Goal: Task Accomplishment & Management: Use online tool/utility

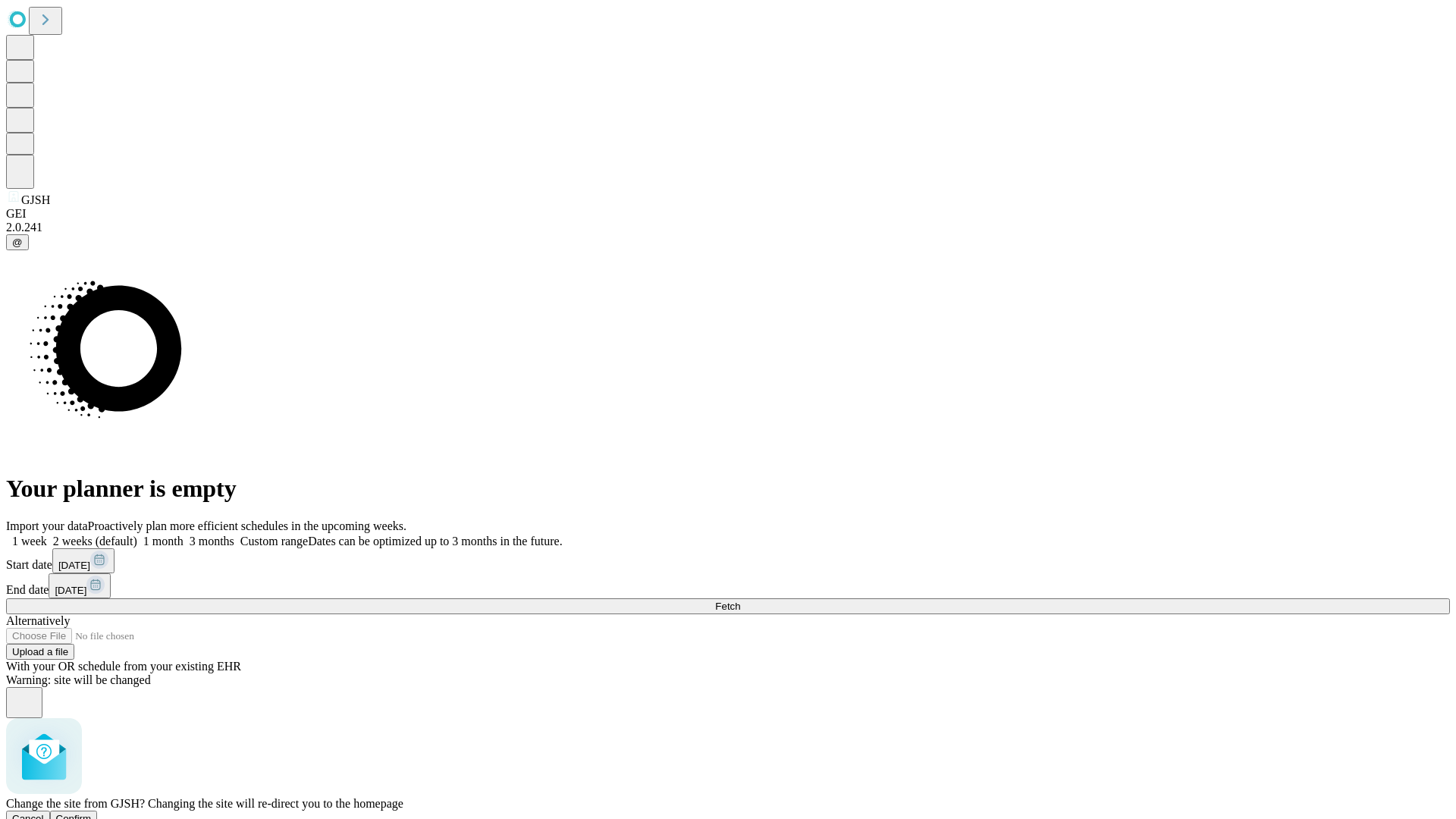
click at [92, 813] on span "Confirm" at bounding box center [74, 819] width 36 height 12
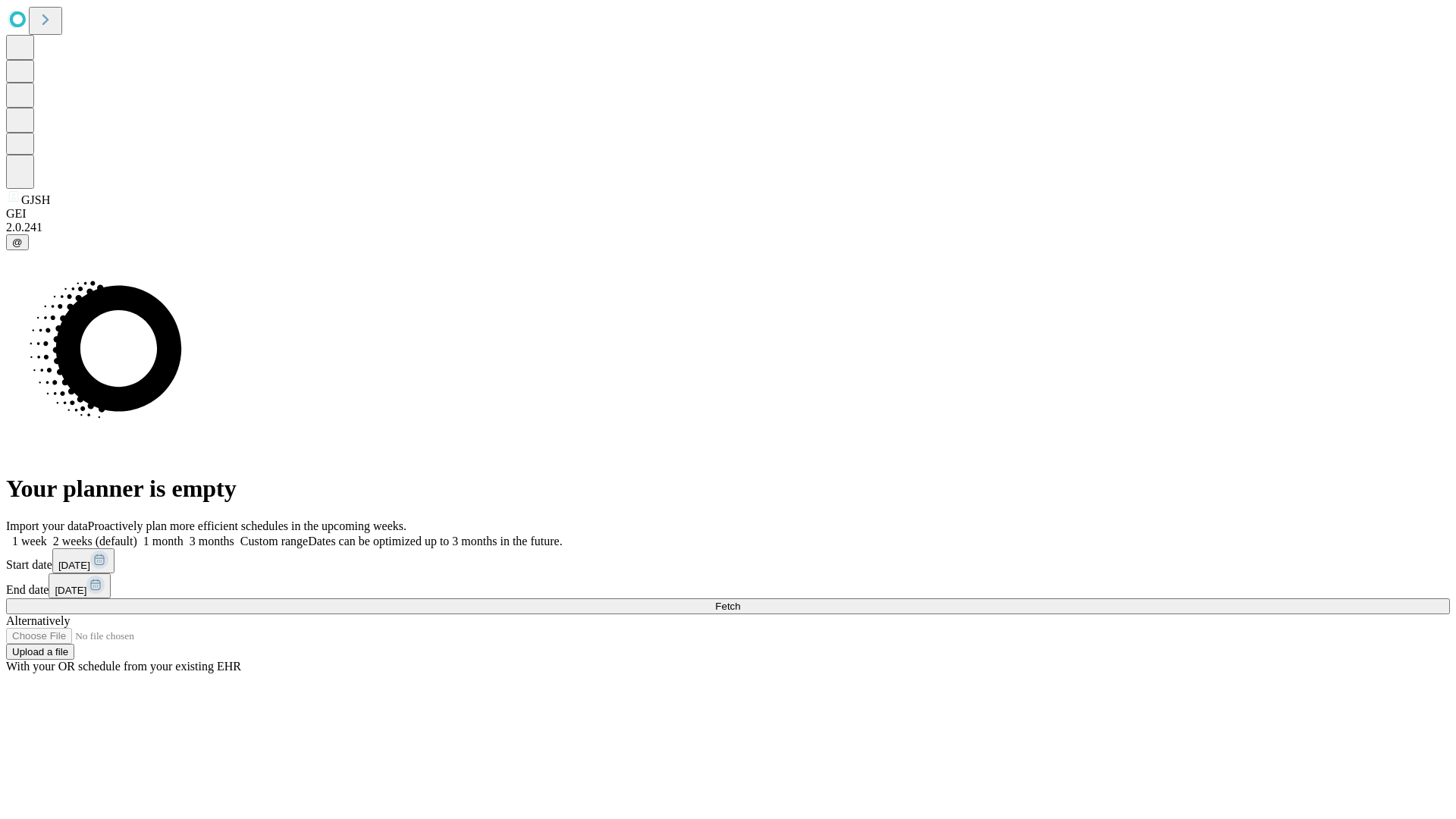
click at [47, 535] on label "1 week" at bounding box center [26, 542] width 41 height 13
click at [740, 600] on span "Fetch" at bounding box center [728, 606] width 25 height 12
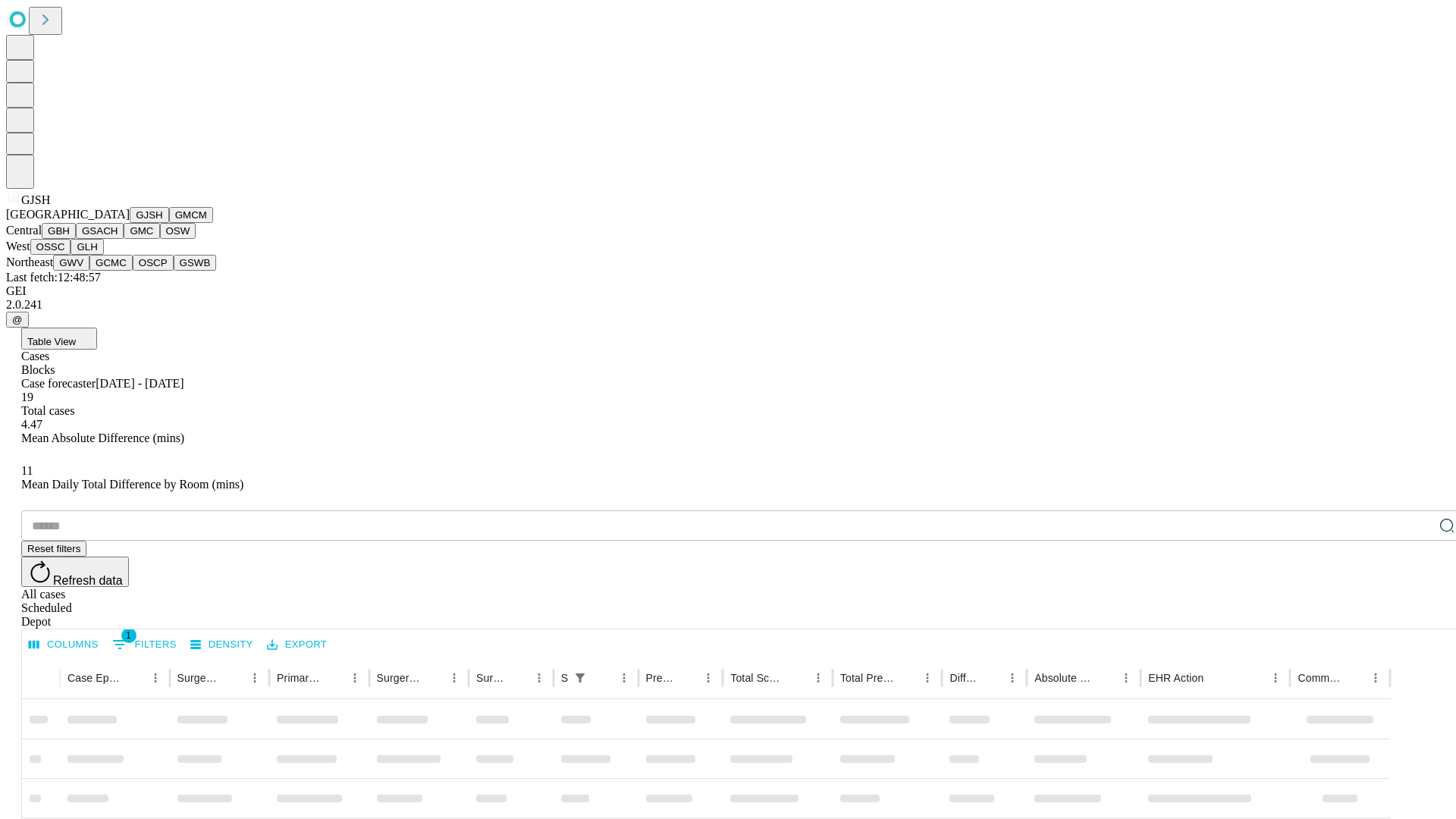
click at [169, 223] on button "GMCM" at bounding box center [190, 214] width 44 height 16
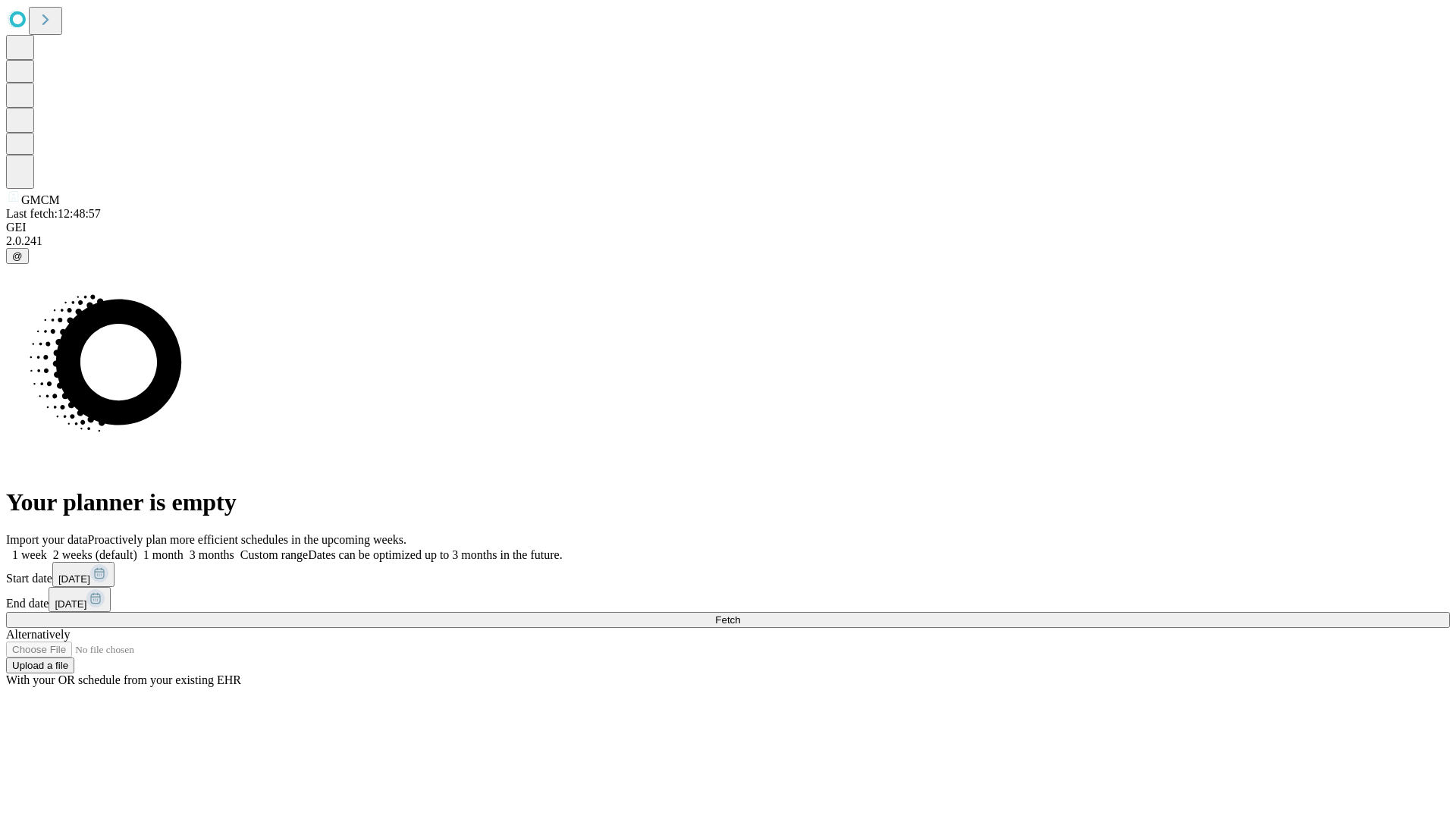
click at [47, 548] on label "1 week" at bounding box center [26, 555] width 41 height 13
click at [740, 614] on span "Fetch" at bounding box center [728, 620] width 25 height 12
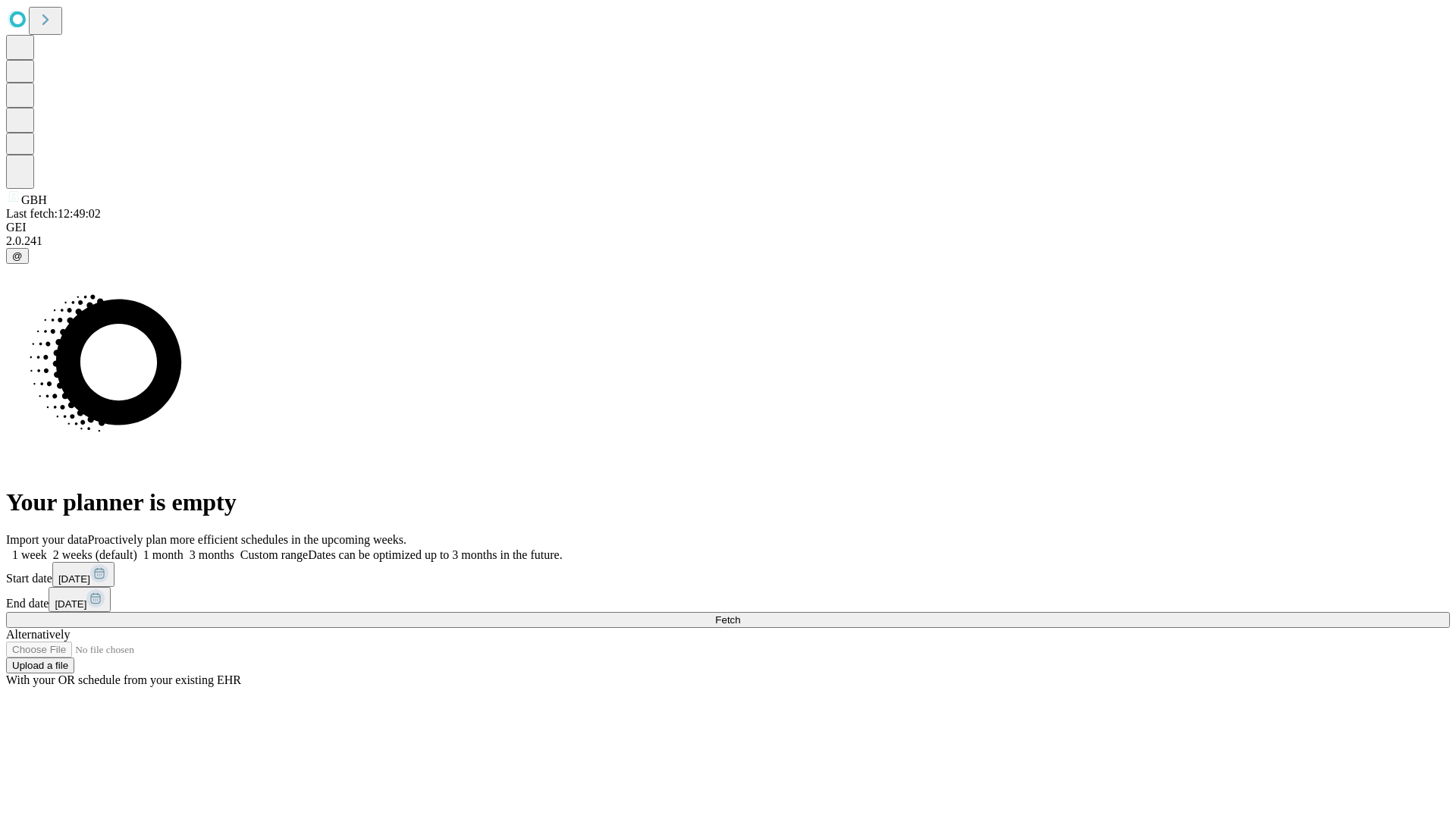
click at [47, 548] on label "1 week" at bounding box center [26, 555] width 41 height 13
click at [740, 614] on span "Fetch" at bounding box center [728, 620] width 25 height 12
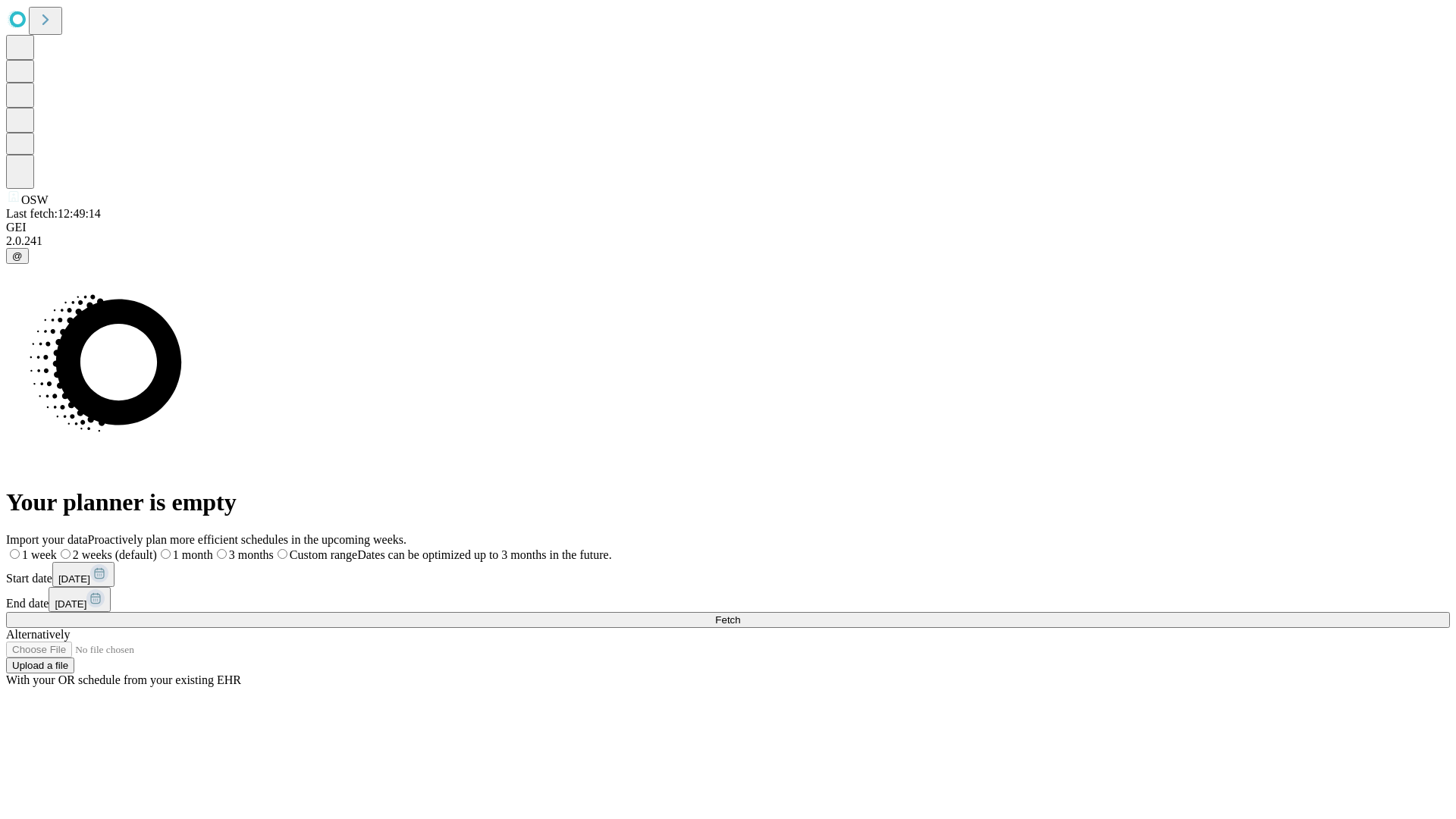
click at [740, 614] on span "Fetch" at bounding box center [728, 620] width 25 height 12
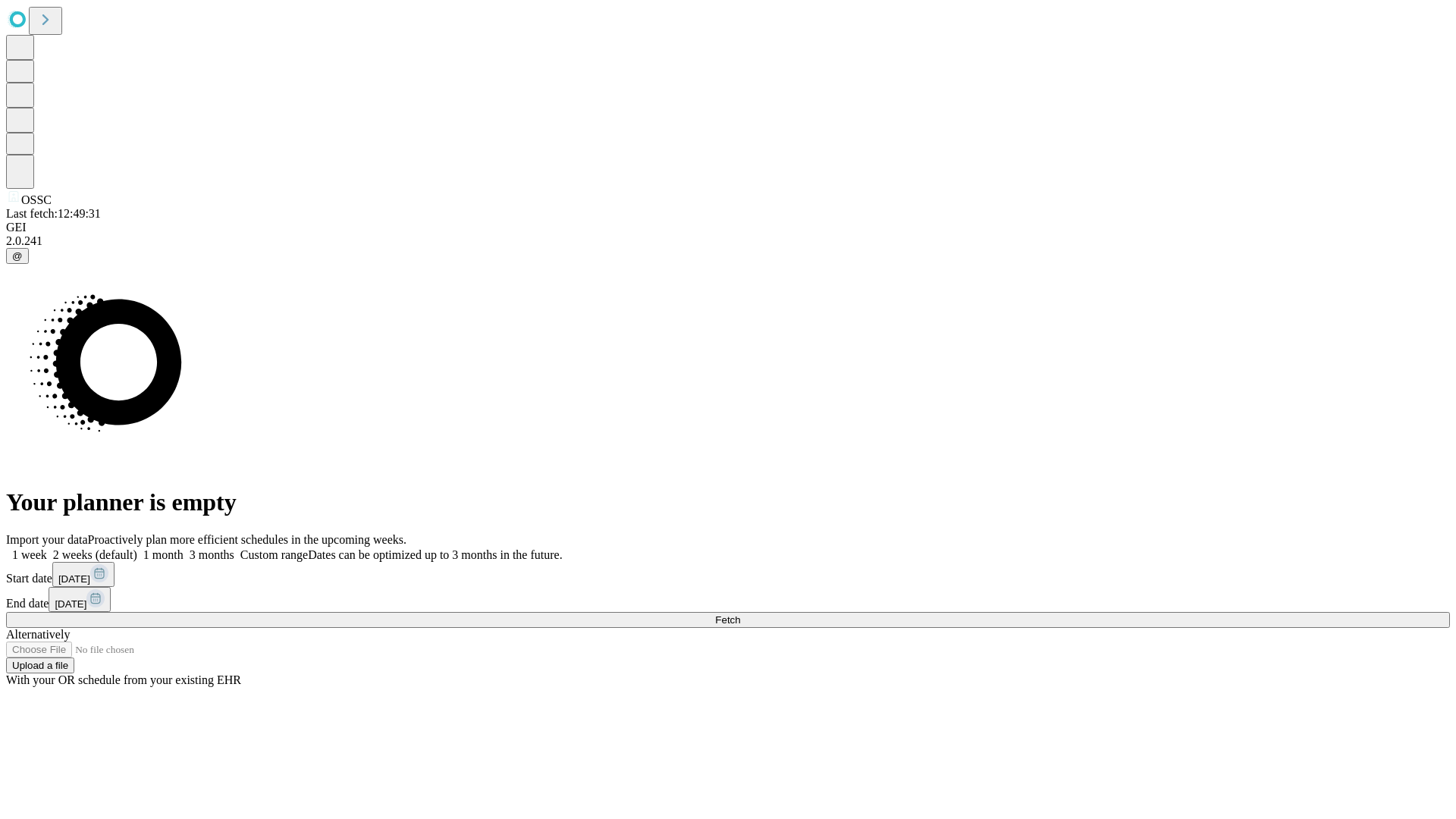
click at [740, 614] on span "Fetch" at bounding box center [728, 620] width 25 height 12
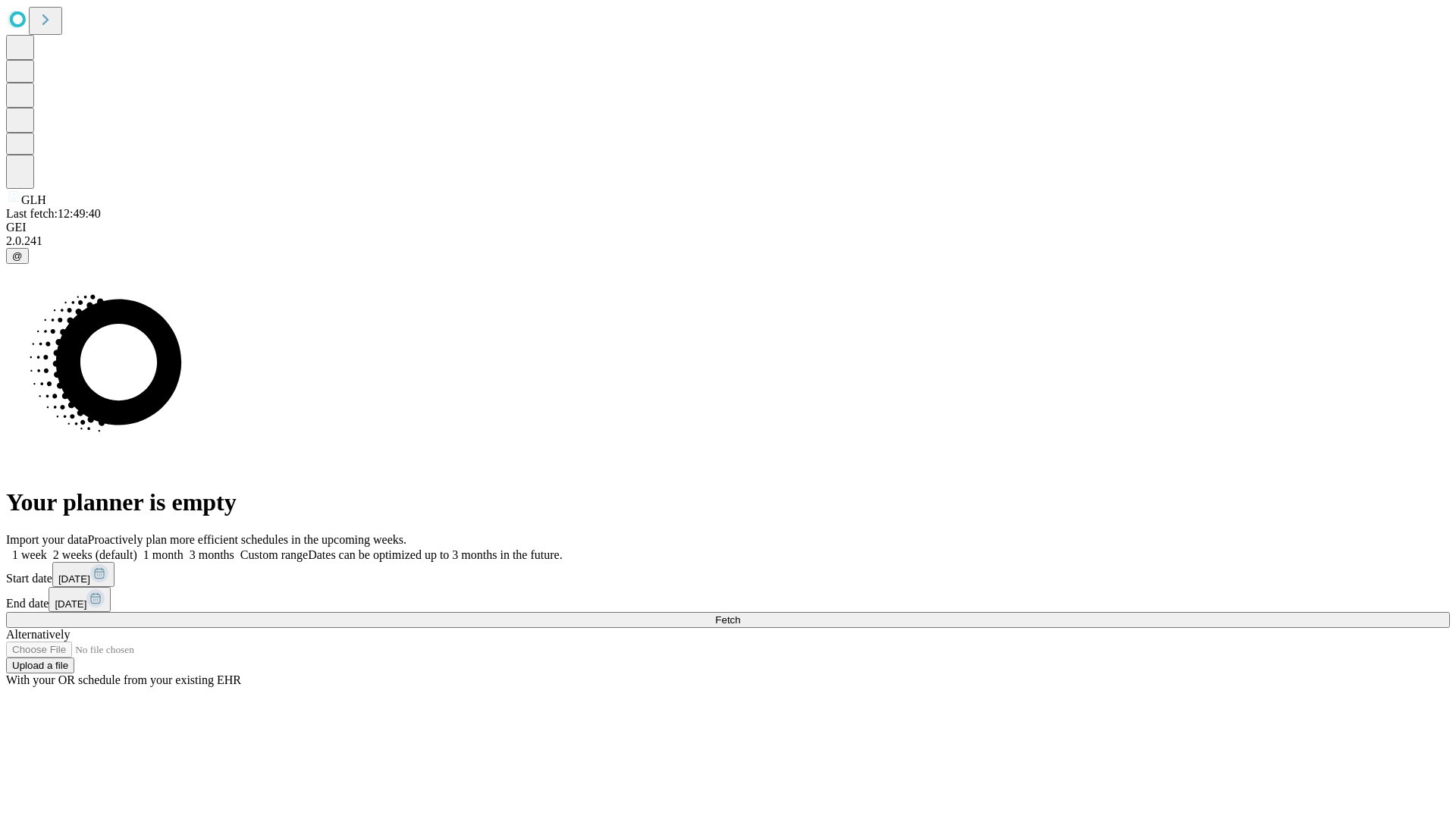
click at [47, 548] on label "1 week" at bounding box center [26, 555] width 41 height 13
click at [740, 614] on span "Fetch" at bounding box center [728, 620] width 25 height 12
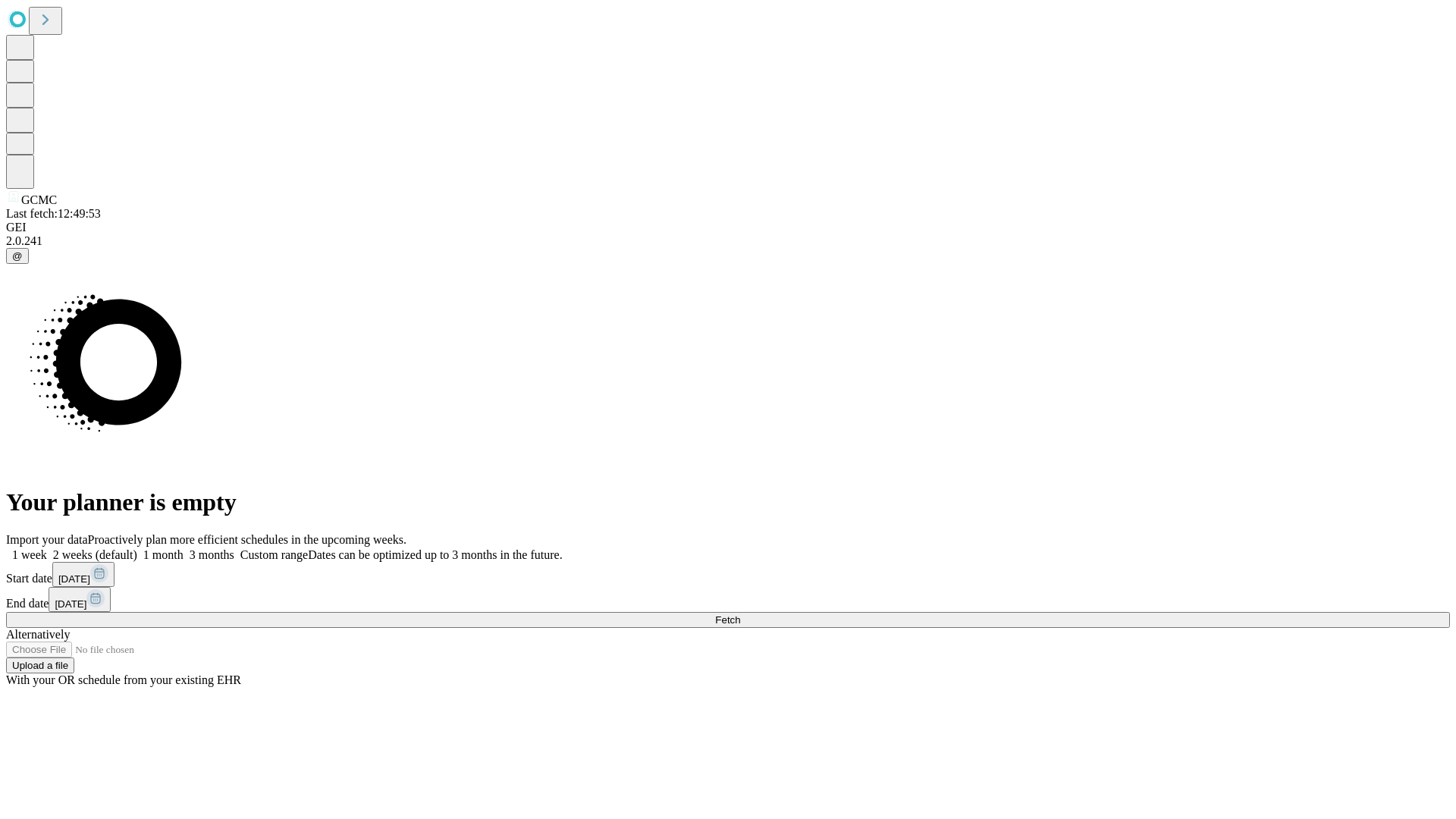
click at [47, 548] on label "1 week" at bounding box center [26, 555] width 41 height 13
click at [740, 614] on span "Fetch" at bounding box center [728, 620] width 25 height 12
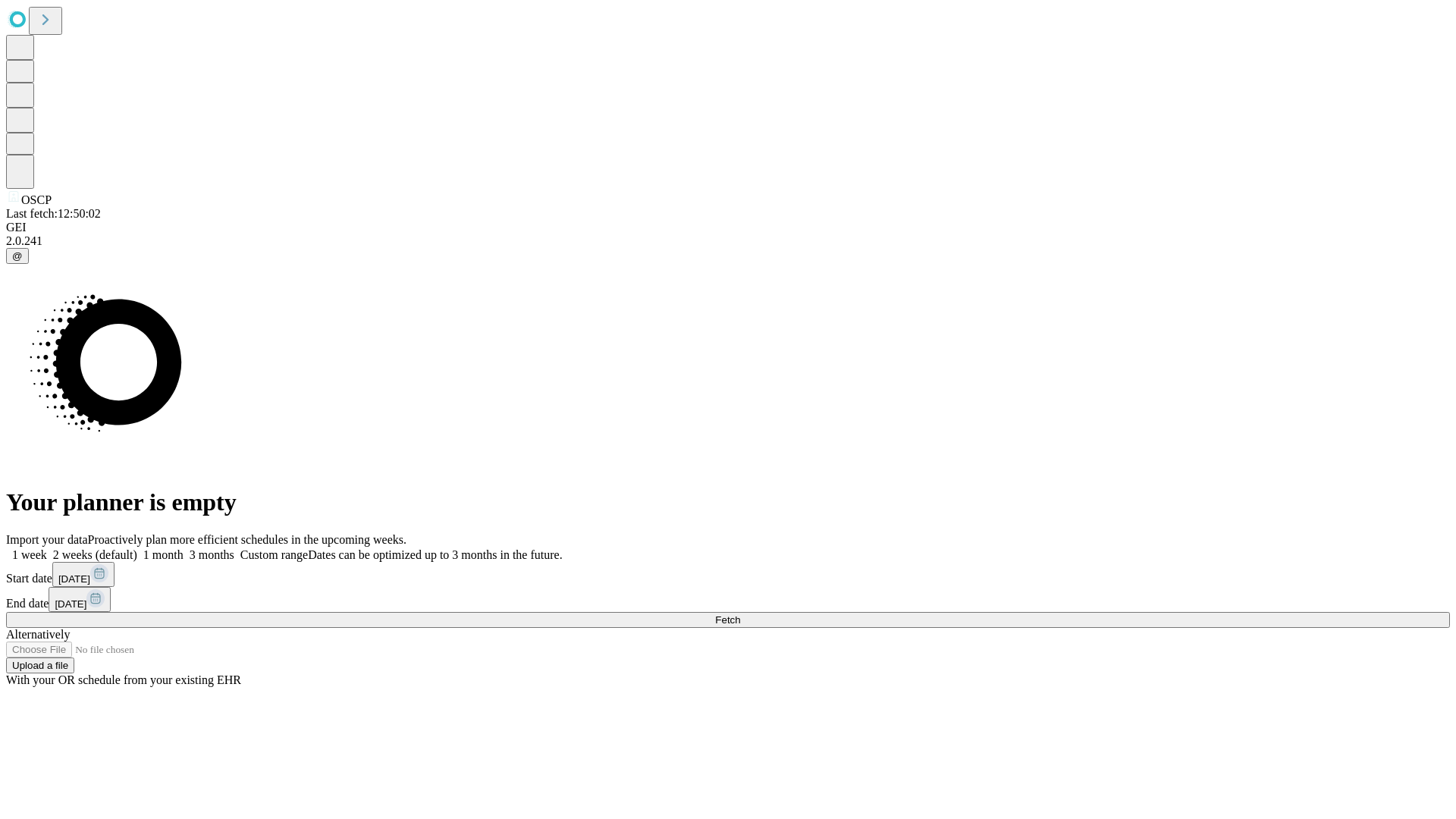
click at [47, 548] on label "1 week" at bounding box center [26, 555] width 41 height 13
click at [740, 614] on span "Fetch" at bounding box center [728, 620] width 25 height 12
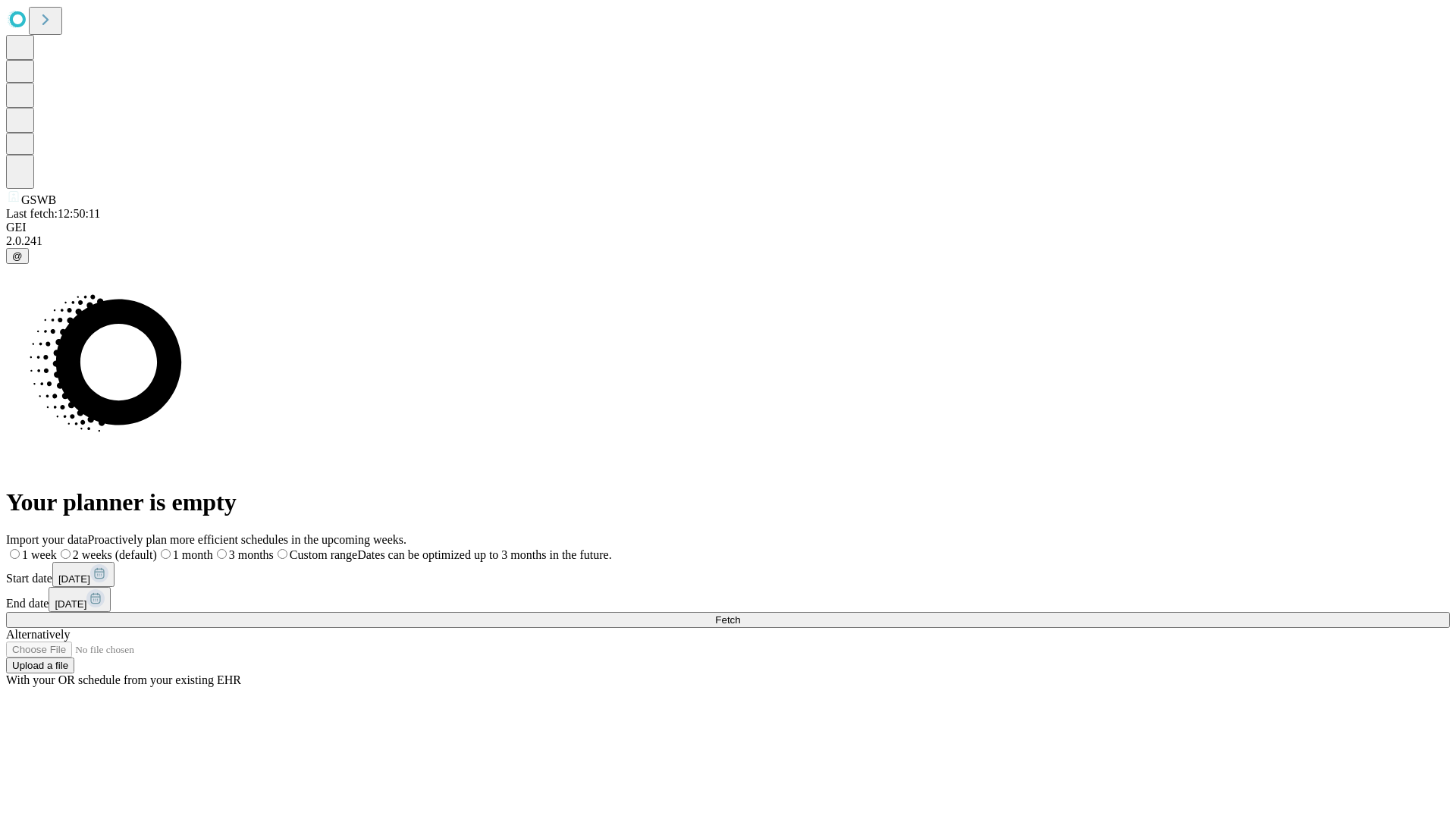
click at [740, 614] on span "Fetch" at bounding box center [728, 620] width 25 height 12
